Goal: Book appointment/travel/reservation

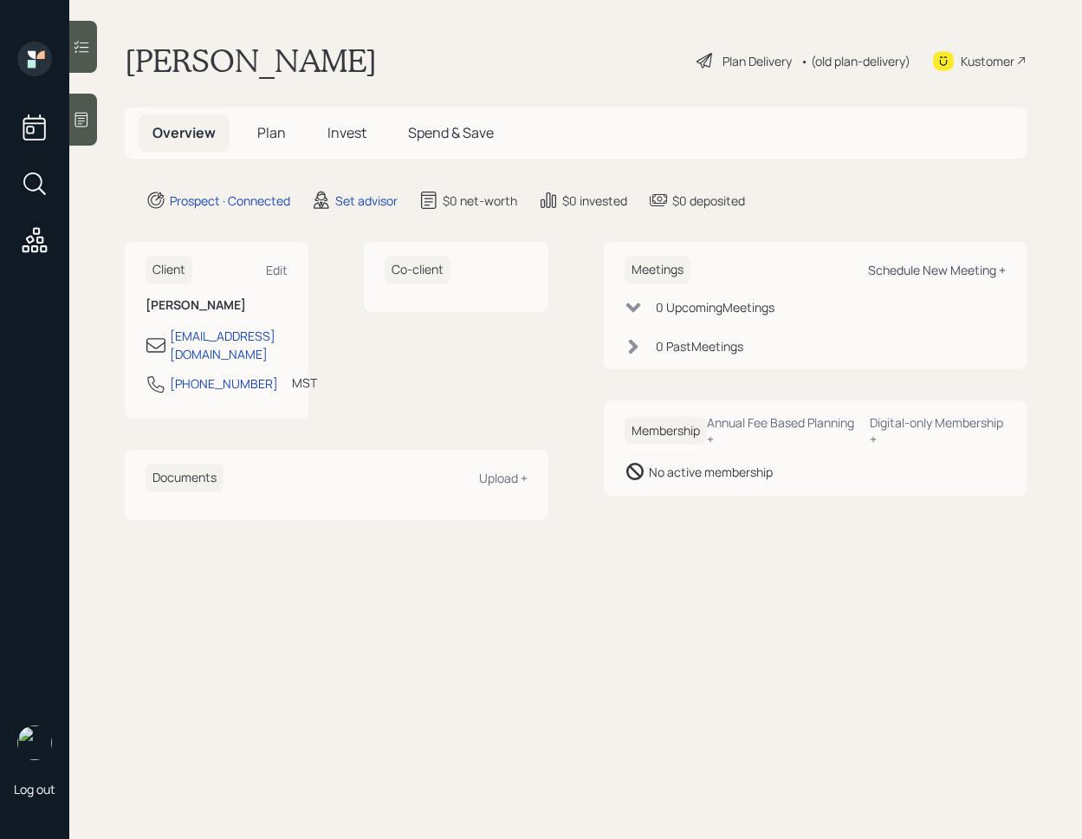
click at [947, 270] on div "Schedule New Meeting +" at bounding box center [937, 270] width 138 height 16
select select "round-robin"
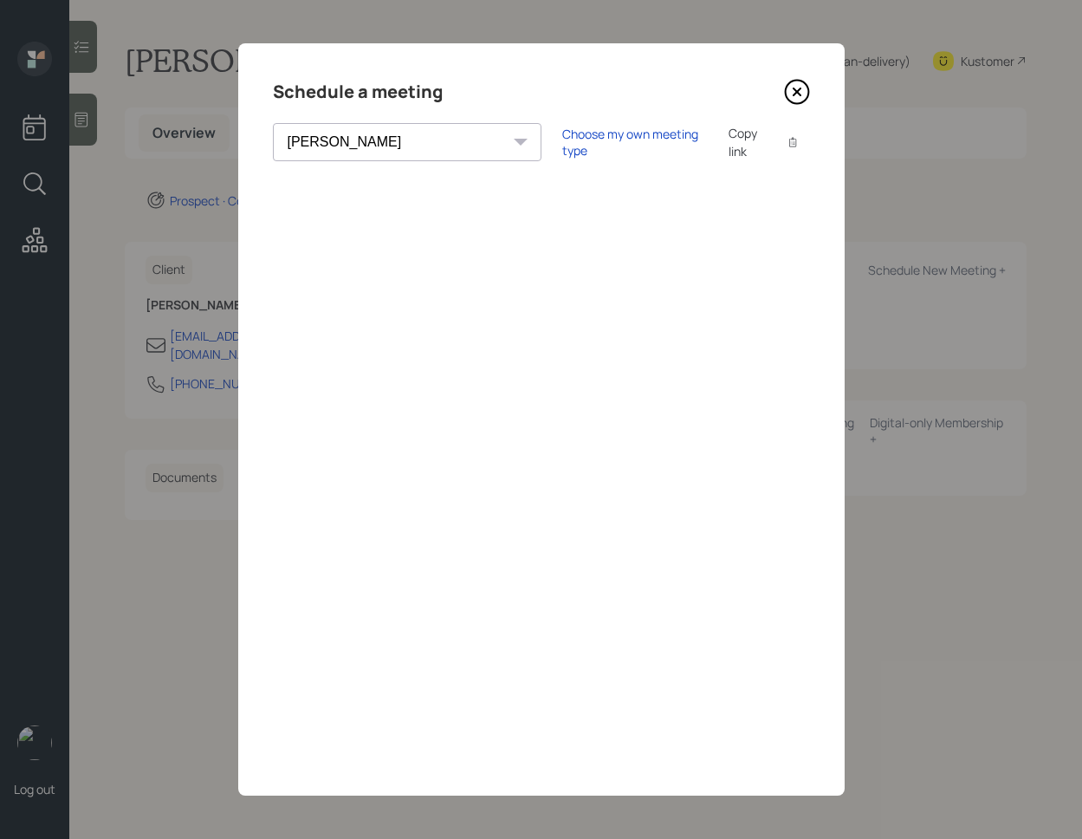
click at [796, 94] on icon at bounding box center [796, 91] width 7 height 7
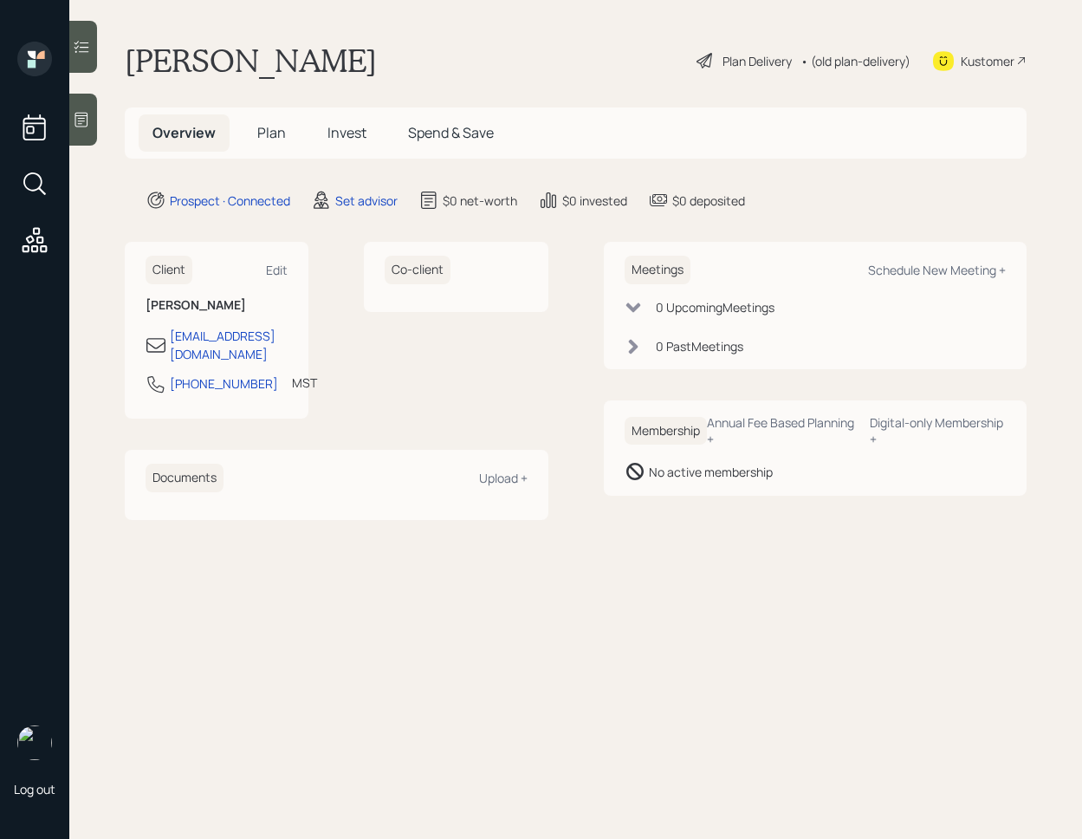
click at [101, 121] on main "John thompson Plan Delivery • (old plan-delivery) Kustomer Overview Plan Invest…" at bounding box center [575, 419] width 1013 height 839
click at [88, 118] on icon at bounding box center [81, 120] width 13 height 15
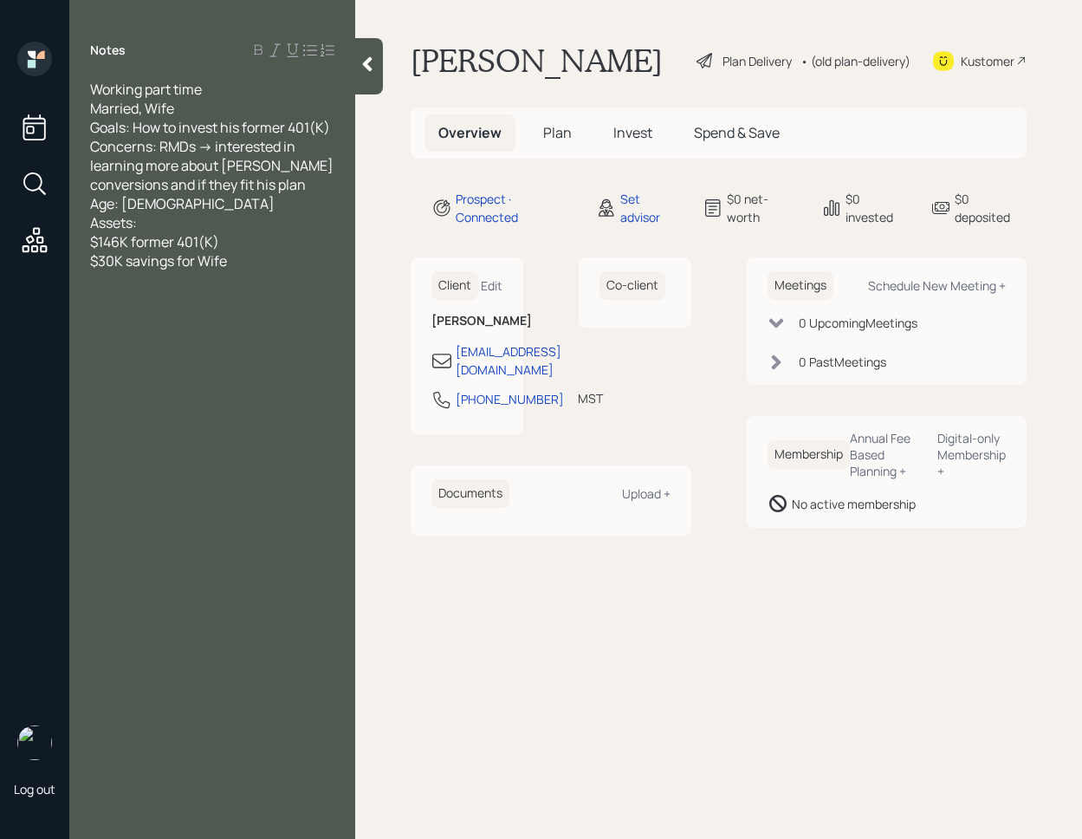
click at [347, 72] on div "Notes Working part time Married, Wife Goals: How to invest his former 401(K) Co…" at bounding box center [212, 430] width 286 height 776
click at [360, 72] on icon at bounding box center [367, 63] width 17 height 17
